Goal: Task Accomplishment & Management: Complete application form

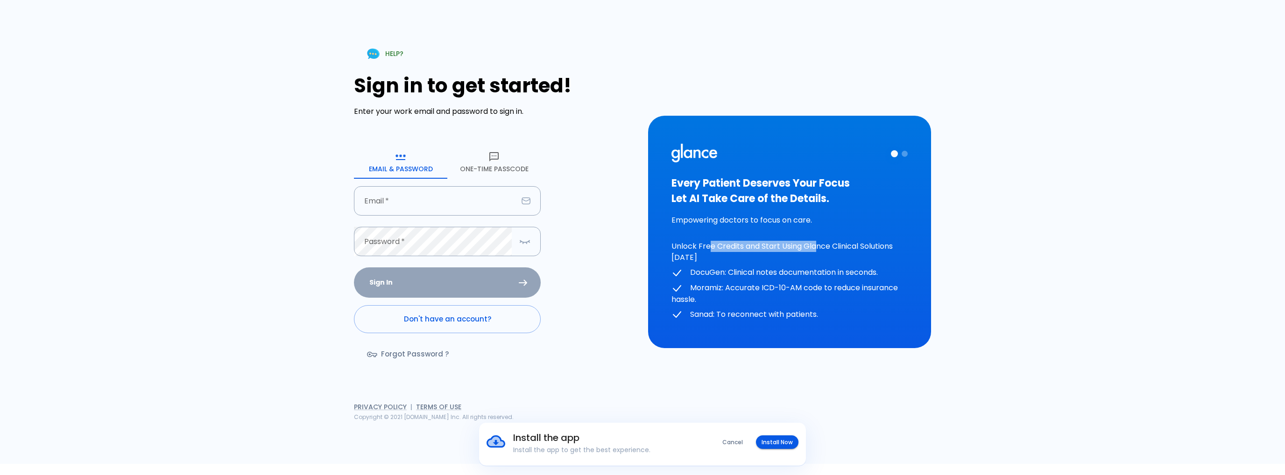
drag, startPoint x: 817, startPoint y: 249, endPoint x: 698, endPoint y: 230, distance: 121.0
click at [698, 230] on div "Every Patient Deserves Your Focus Let AI Take Care of the Details. Empowering d…" at bounding box center [789, 232] width 236 height 177
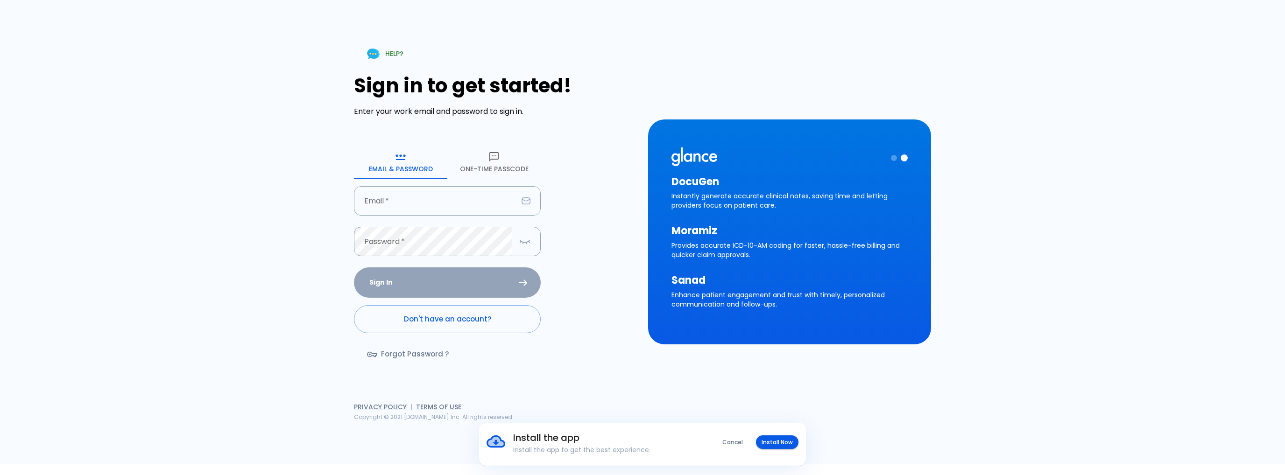
click at [892, 153] on div at bounding box center [887, 158] width 39 height 21
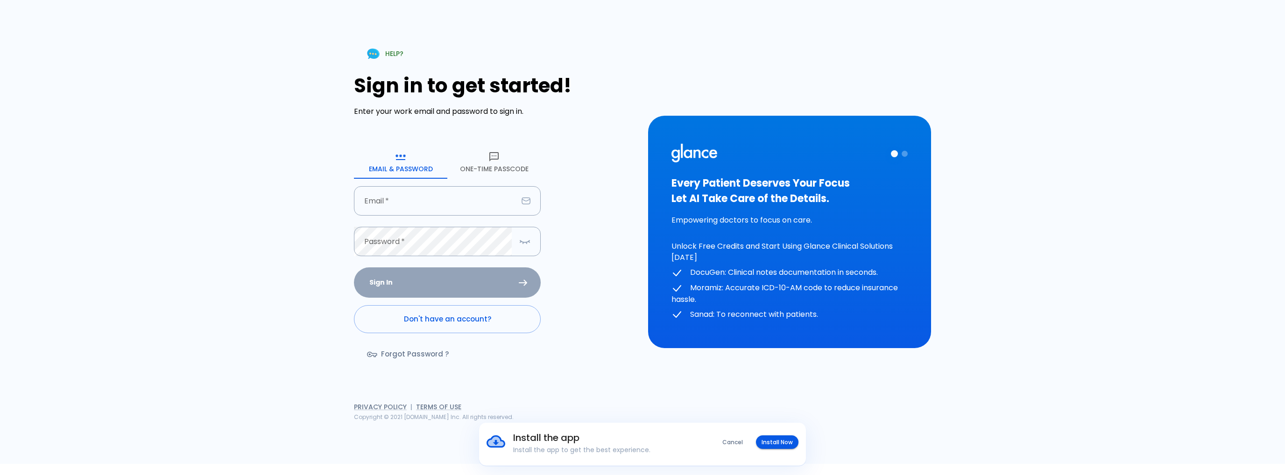
click at [907, 154] on div at bounding box center [905, 154] width 6 height 6
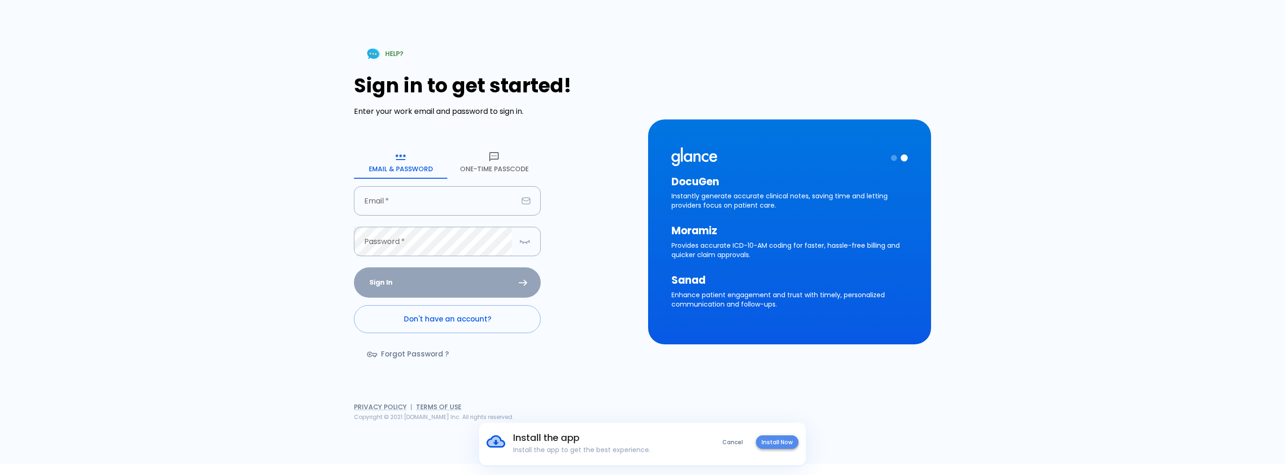
click at [783, 445] on button "Install Now" at bounding box center [777, 443] width 42 height 14
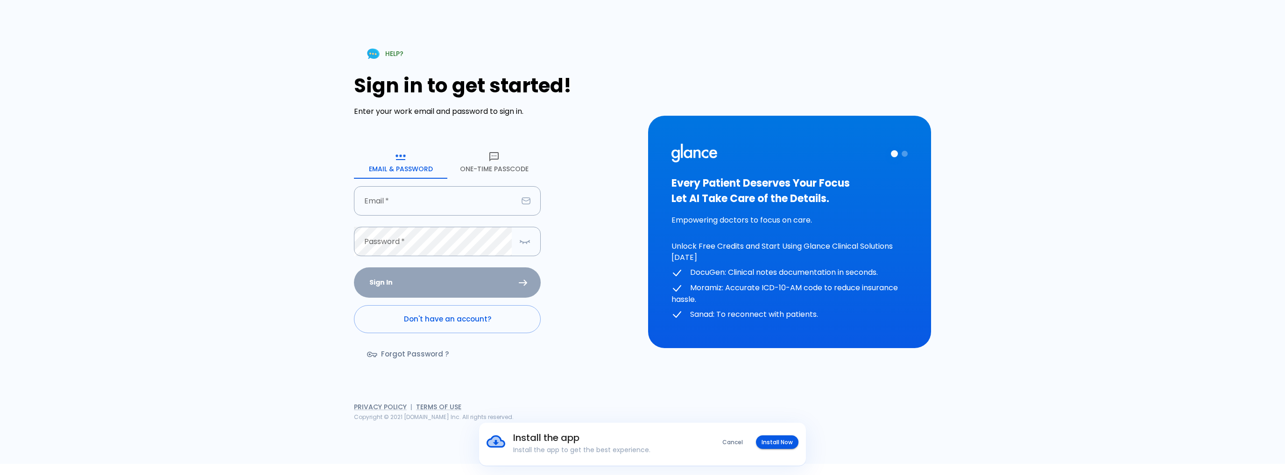
click at [482, 146] on button "One-Time Passcode" at bounding box center [493, 162] width 93 height 34
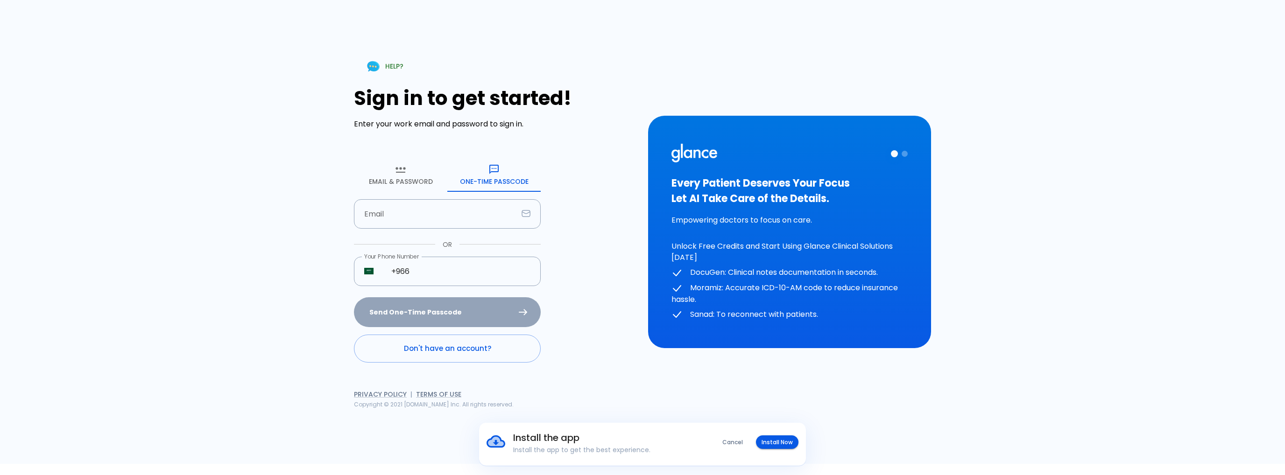
click at [412, 170] on button "Email & Password" at bounding box center [400, 175] width 93 height 34
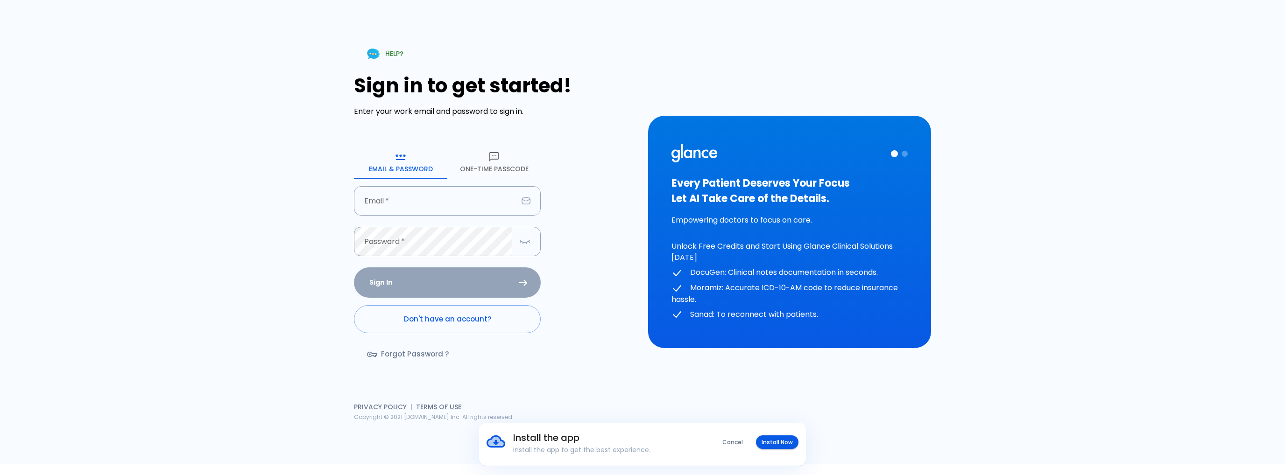
click at [851, 385] on div "HELP? Sign in to get started! Enter your work email and password to sign in. Em…" at bounding box center [637, 226] width 706 height 475
click at [884, 402] on div "HELP? Sign in to get started! Enter your work email and password to sign in. Em…" at bounding box center [637, 226] width 706 height 475
click at [842, 410] on div "HELP? Sign in to get started! Enter your work email and password to sign in. Em…" at bounding box center [637, 226] width 706 height 475
click at [132, 121] on div "HELP? Sign in to get started! Enter your work email and password to sign in. Em…" at bounding box center [642, 232] width 1285 height 464
click at [443, 407] on link "Terms of Use" at bounding box center [438, 406] width 45 height 9
